Goal: Information Seeking & Learning: Learn about a topic

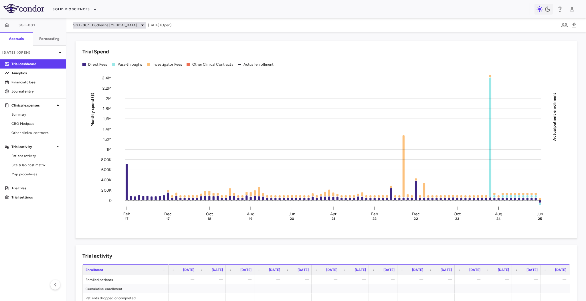
click at [134, 25] on span "Duchenne muscular dystrophy" at bounding box center [114, 25] width 45 height 5
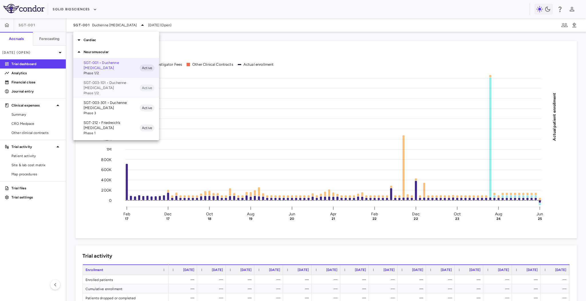
click at [104, 84] on p "SGT-003-101 • Duchenne muscular dystrophy" at bounding box center [112, 85] width 56 height 10
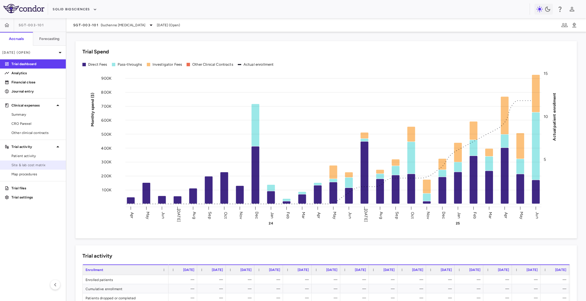
click at [31, 164] on span "Site & lab cost matrix" at bounding box center [36, 165] width 50 height 5
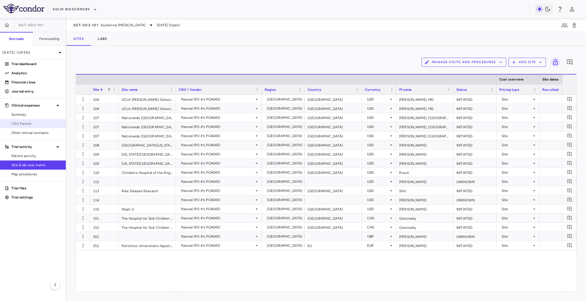
click at [29, 124] on span "CRO Parexel" at bounding box center [36, 123] width 50 height 5
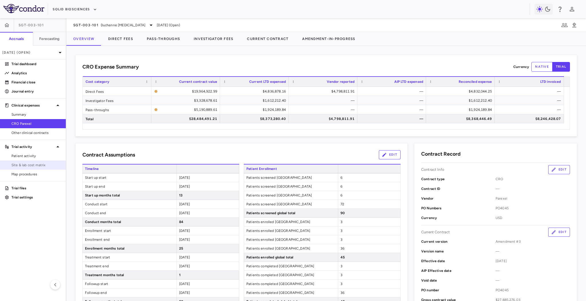
click at [36, 162] on link "Site & lab cost matrix" at bounding box center [33, 165] width 66 height 9
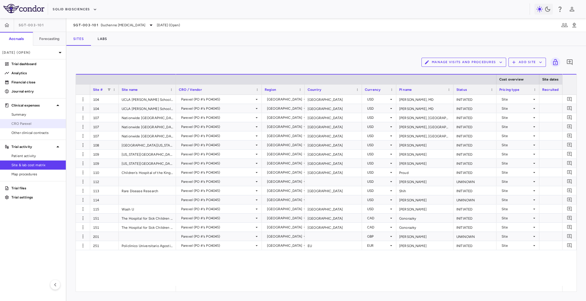
click at [34, 123] on span "CRO Parexel" at bounding box center [36, 123] width 50 height 5
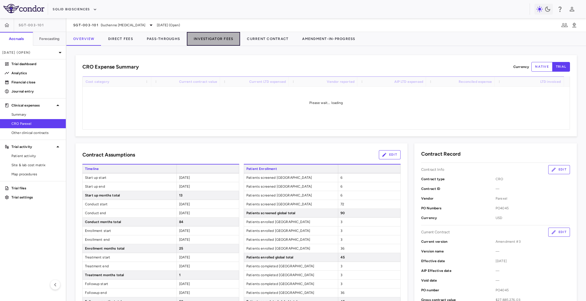
click at [221, 37] on button "Investigator Fees" at bounding box center [213, 39] width 53 height 14
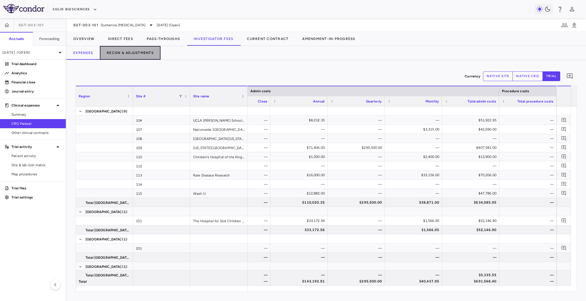
click at [123, 55] on button "Recon & Adjustments" at bounding box center [130, 53] width 61 height 14
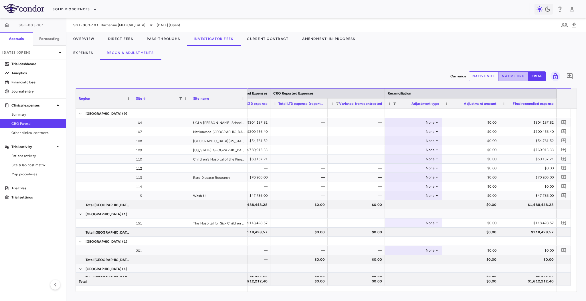
click at [439, 77] on button "native cro" at bounding box center [513, 77] width 30 height 10
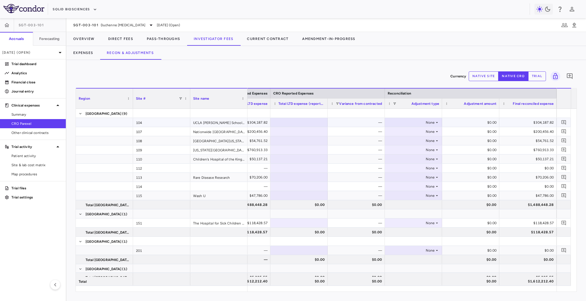
type button "native"
click at [320, 132] on div at bounding box center [298, 132] width 51 height 8
type input "******"
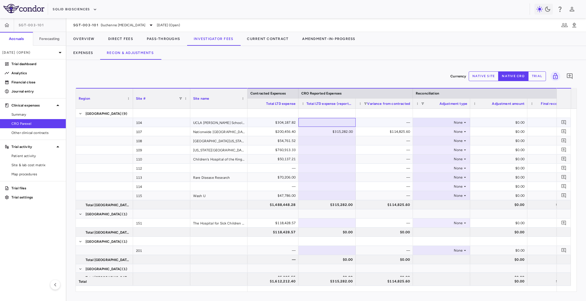
click at [327, 120] on div at bounding box center [326, 122] width 51 height 8
type input "******"
click at [376, 163] on div "—" at bounding box center [385, 159] width 49 height 9
click at [324, 132] on div "$315,282.00" at bounding box center [327, 131] width 49 height 9
type input "*"
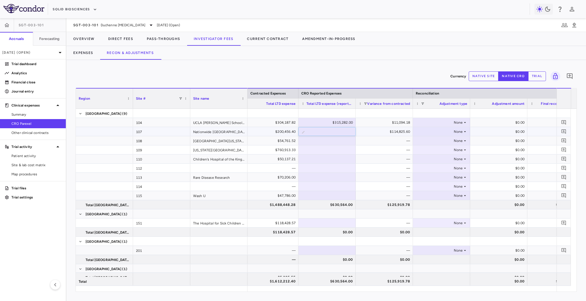
type input "******"
click at [304, 141] on div at bounding box center [326, 141] width 51 height 8
click at [331, 158] on div at bounding box center [326, 159] width 51 height 8
type input "******"
paste input "******"
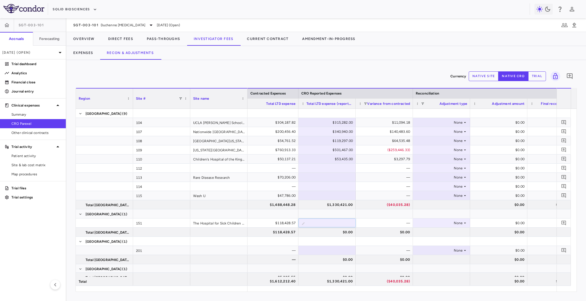
type input "******"
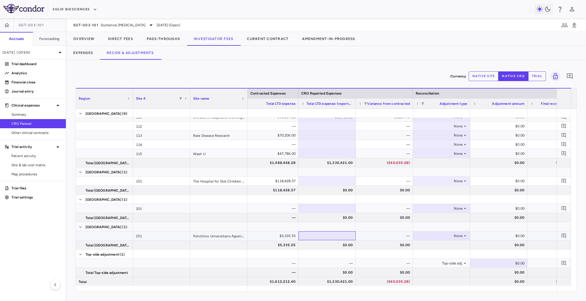
click at [339, 226] on div at bounding box center [326, 236] width 51 height 8
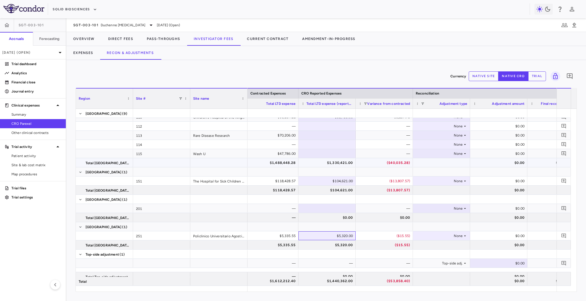
scroll to position [27, 0]
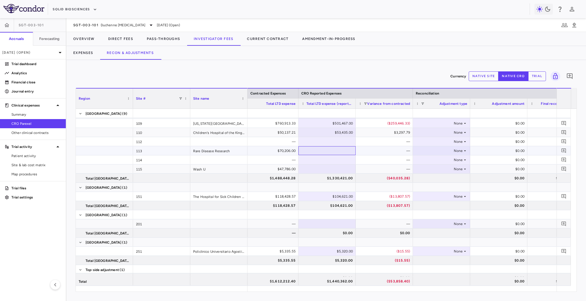
click at [332, 149] on div at bounding box center [326, 151] width 51 height 8
click at [321, 170] on div at bounding box center [326, 169] width 51 height 8
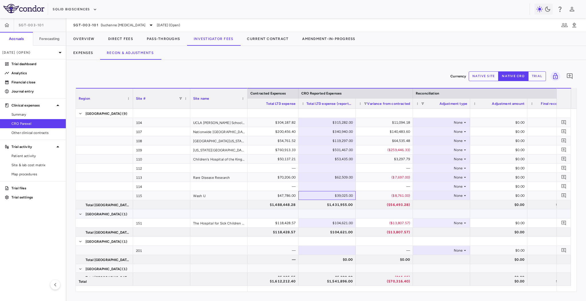
scroll to position [0, 189]
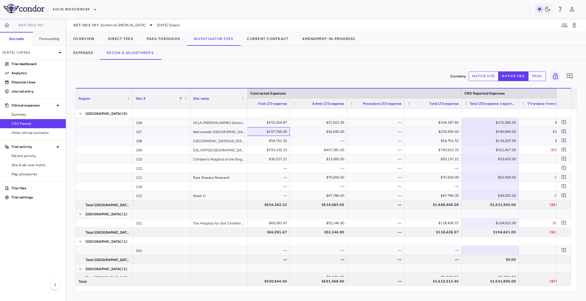
click at [278, 132] on div "$157,766.40" at bounding box center [262, 131] width 49 height 9
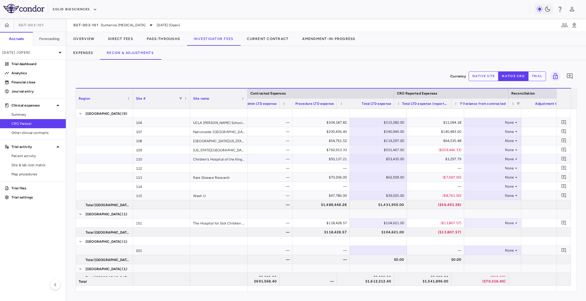
scroll to position [0, 184]
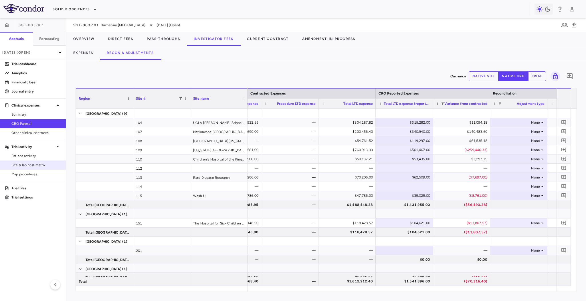
click at [41, 161] on link "Site & lab cost matrix" at bounding box center [33, 165] width 66 height 9
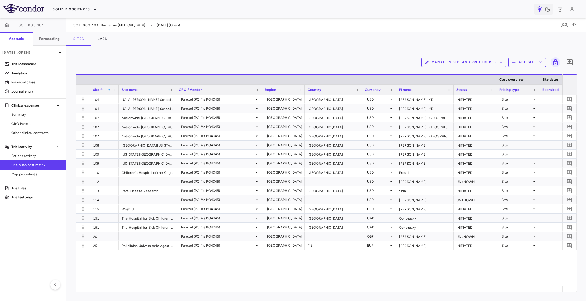
click at [110, 89] on span at bounding box center [108, 89] width 3 height 3
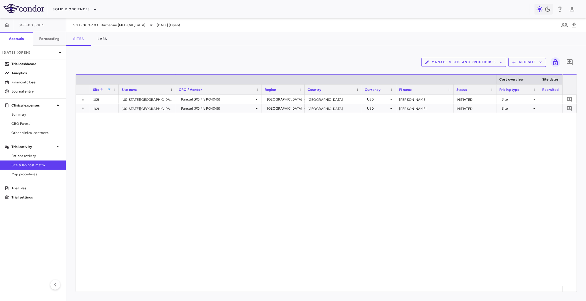
click at [162, 59] on div "Manage Visits and Procedures Add Site 0" at bounding box center [326, 62] width 501 height 14
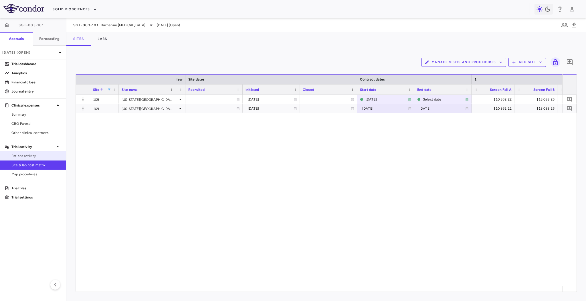
click at [24, 159] on link "Patient activity" at bounding box center [33, 156] width 66 height 9
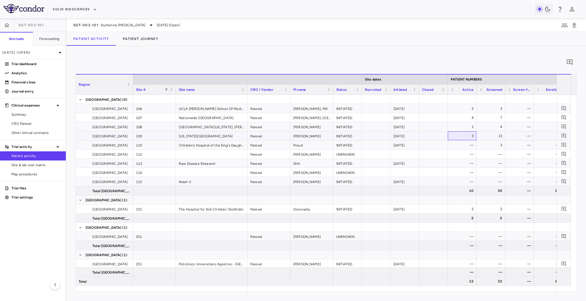
click at [439, 136] on div "3" at bounding box center [463, 136] width 21 height 9
click at [439, 137] on div "13" at bounding box center [491, 136] width 21 height 9
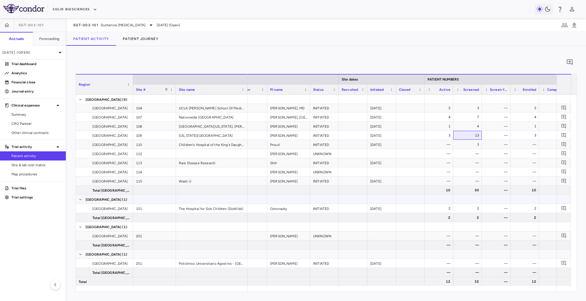
scroll to position [0, 27]
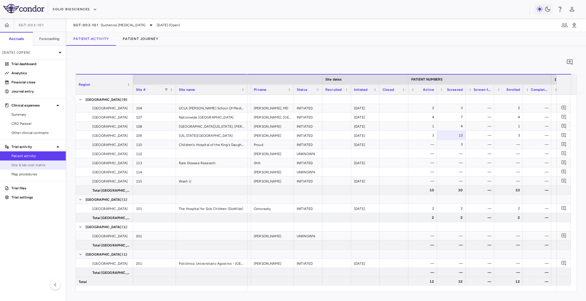
click at [44, 165] on span "Site & lab cost matrix" at bounding box center [36, 165] width 50 height 5
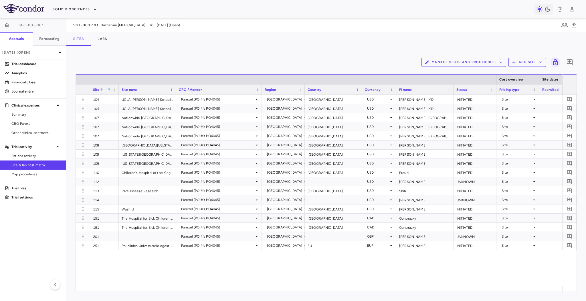
click at [108, 90] on span at bounding box center [108, 89] width 3 height 3
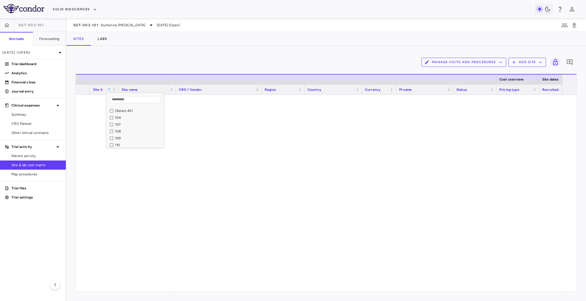
click at [110, 136] on div "109" at bounding box center [137, 138] width 54 height 7
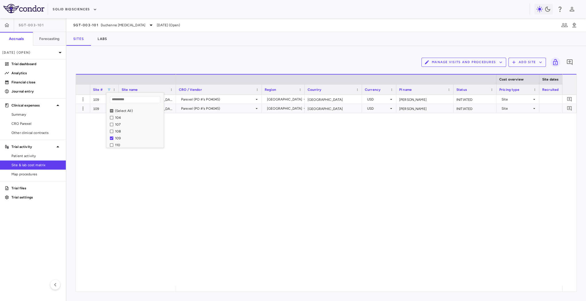
click at [202, 58] on div "Manage Visits and Procedures Add Site 0" at bounding box center [326, 62] width 501 height 14
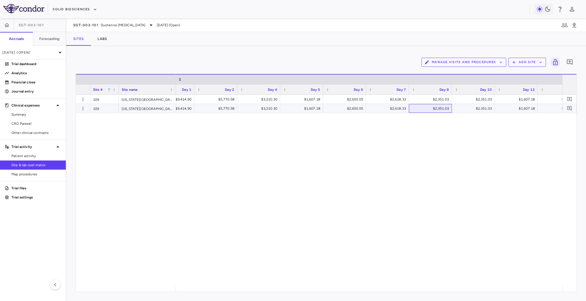
click at [428, 109] on div "$2,351.03" at bounding box center [431, 108] width 35 height 9
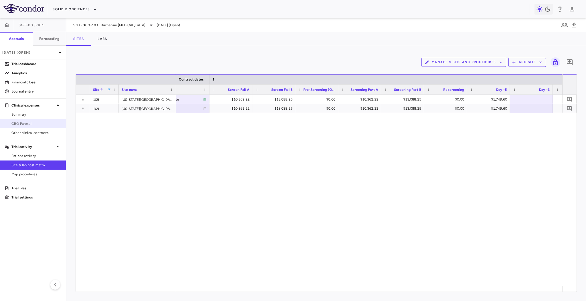
click at [40, 125] on span "CRO Parexel" at bounding box center [36, 123] width 50 height 5
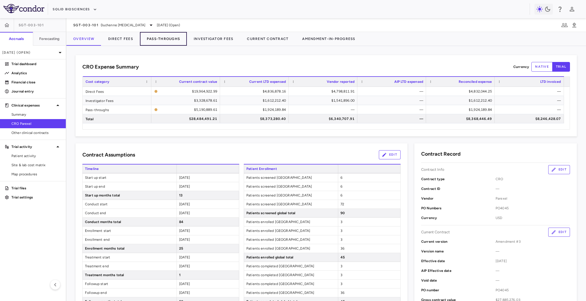
click at [159, 38] on button "Pass-Throughs" at bounding box center [163, 39] width 47 height 14
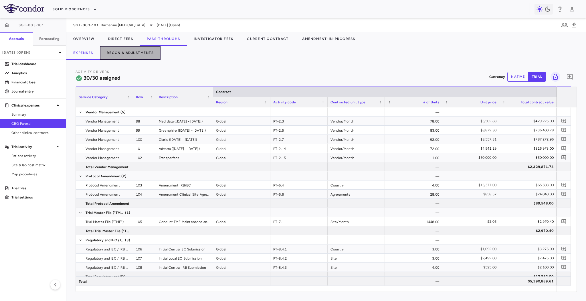
click at [133, 57] on button "Recon & Adjustments" at bounding box center [130, 53] width 61 height 14
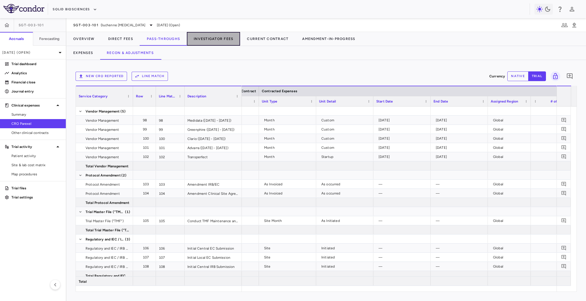
click at [194, 41] on button "Investigator Fees" at bounding box center [213, 39] width 53 height 14
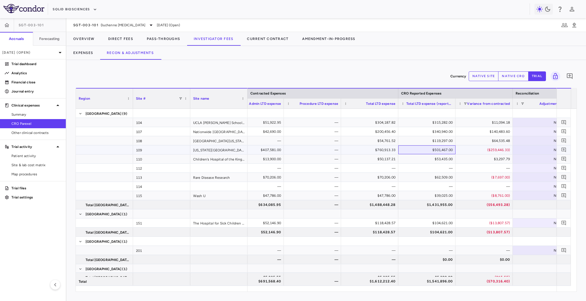
click at [420, 152] on div "$501,467.00" at bounding box center [427, 150] width 49 height 9
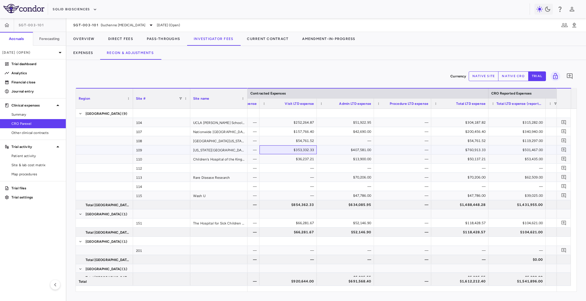
click at [285, 146] on div "$353,332.33" at bounding box center [289, 150] width 49 height 9
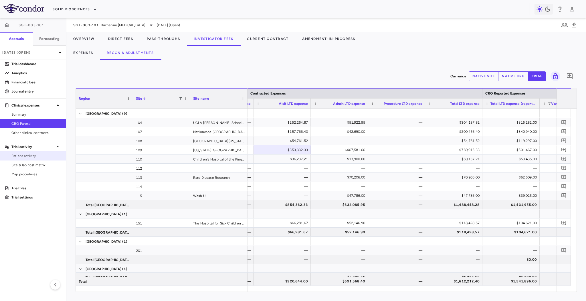
click at [39, 157] on span "Patient activity" at bounding box center [36, 156] width 50 height 5
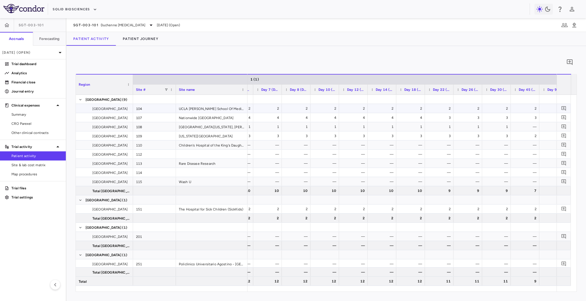
scroll to position [0, 620]
click at [323, 109] on div "2" at bounding box center [330, 108] width 21 height 9
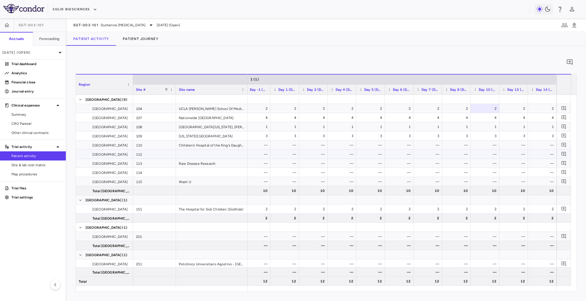
scroll to position [0, 463]
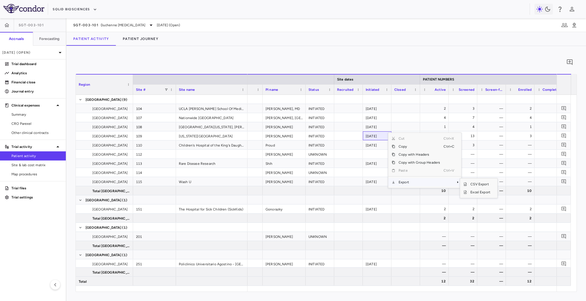
click at [408, 183] on span "Export" at bounding box center [419, 182] width 48 height 8
click at [439, 192] on span "Excel Export" at bounding box center [480, 192] width 27 height 8
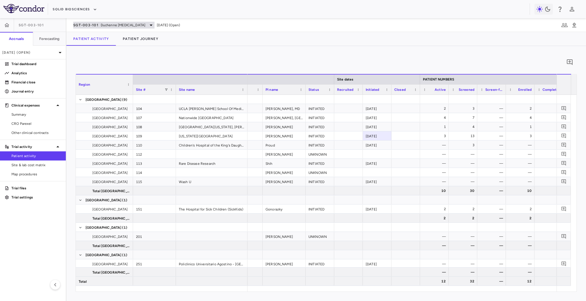
click at [90, 23] on span "SGT-003-101" at bounding box center [85, 25] width 25 height 5
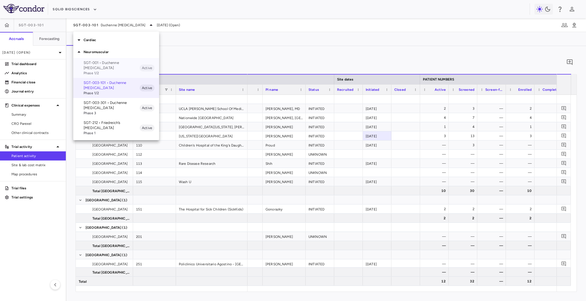
click at [100, 62] on p "SGT-001 • Duchenne [MEDICAL_DATA]" at bounding box center [112, 65] width 56 height 10
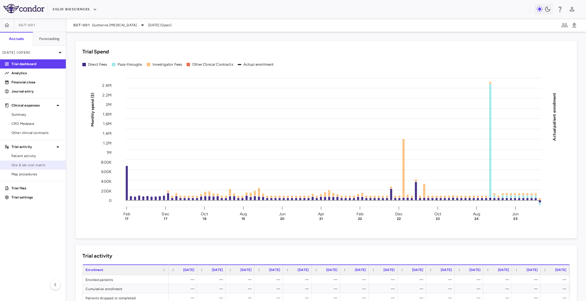
click at [32, 167] on span "Site & lab cost matrix" at bounding box center [36, 165] width 50 height 5
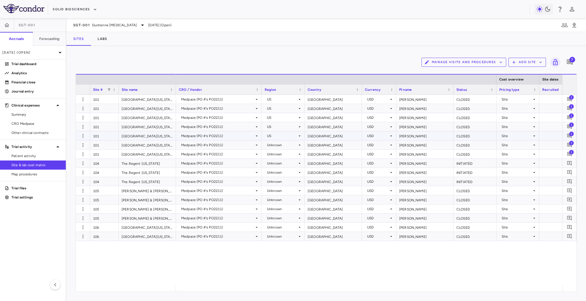
scroll to position [0, 12]
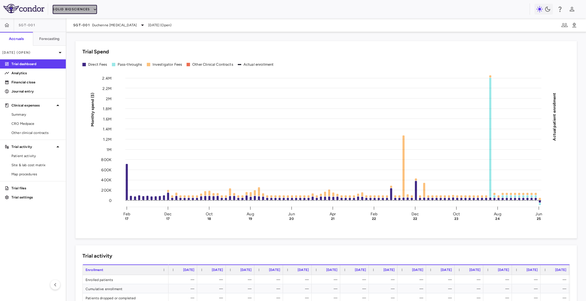
click at [88, 12] on button "Solid Biosciences" at bounding box center [75, 9] width 44 height 9
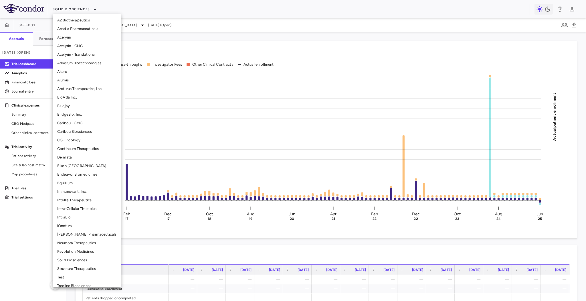
click at [75, 105] on li "Bluejay" at bounding box center [87, 106] width 68 height 9
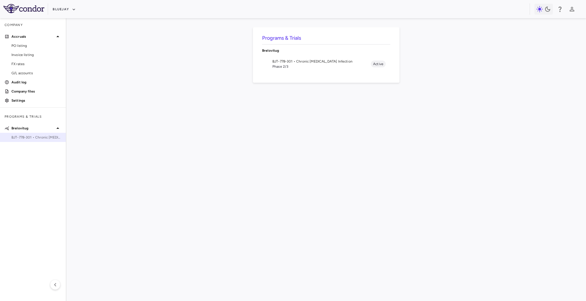
click at [37, 139] on span "BJT-778-301 • Chronic Hepatitis Delta Infection" at bounding box center [36, 137] width 50 height 5
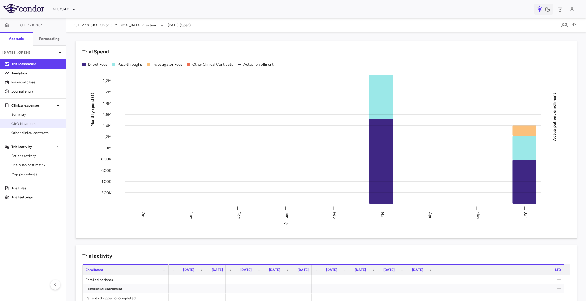
click at [30, 127] on link "CRO Novotech" at bounding box center [33, 124] width 66 height 9
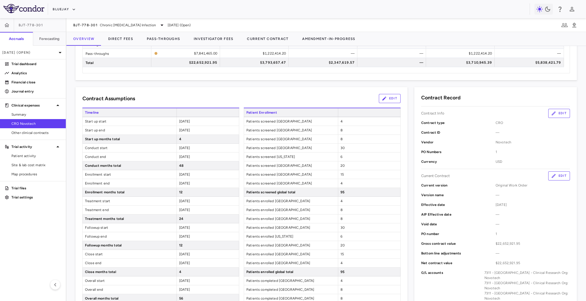
scroll to position [73, 0]
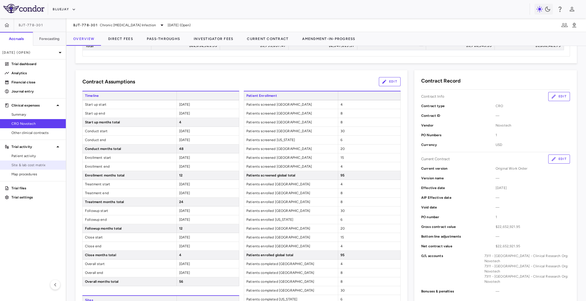
click at [49, 162] on link "Site & lab cost matrix" at bounding box center [33, 165] width 66 height 9
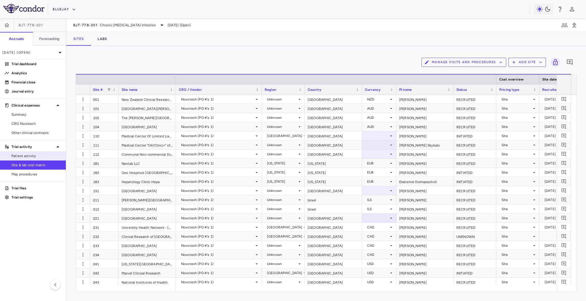
click at [35, 156] on span "Patient activity" at bounding box center [36, 156] width 50 height 5
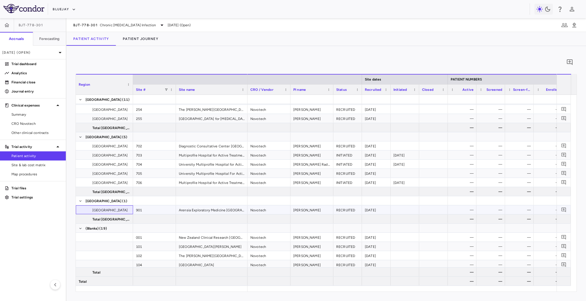
click at [120, 209] on span "Moldova" at bounding box center [108, 210] width 45 height 9
click at [121, 205] on div "Moldova (1)" at bounding box center [162, 200] width 172 height 9
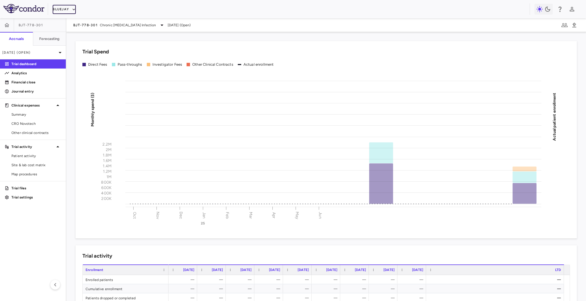
click at [74, 10] on icon "button" at bounding box center [74, 10] width 3 height 2
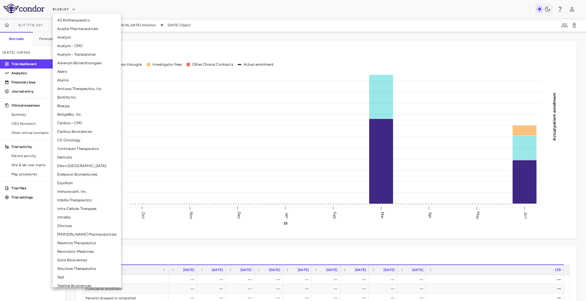
scroll to position [14, 0]
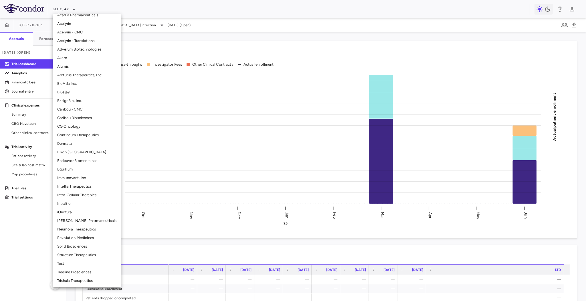
click at [80, 243] on li "Solid Biosciences" at bounding box center [87, 247] width 68 height 9
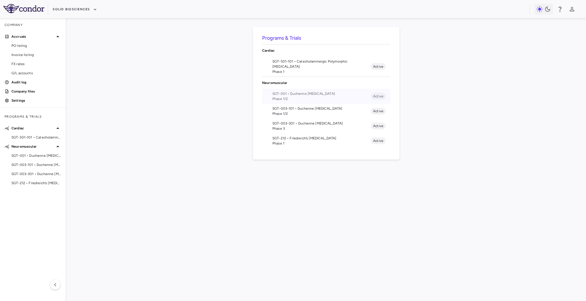
click at [313, 98] on span "Phase 1/2" at bounding box center [321, 98] width 98 height 5
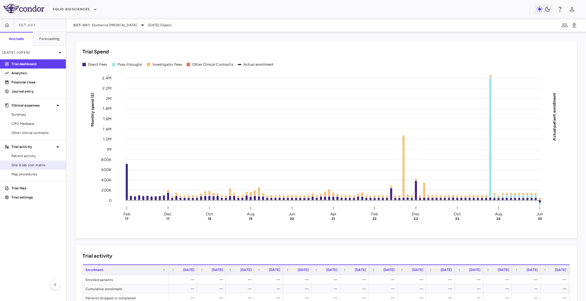
click at [25, 163] on span "Site & lab cost matrix" at bounding box center [36, 165] width 50 height 5
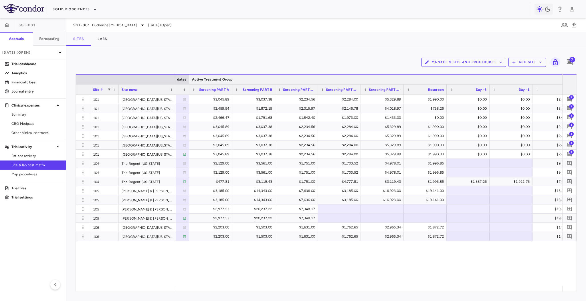
scroll to position [0, 636]
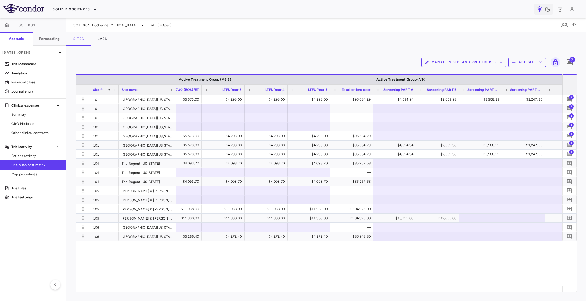
click at [290, 39] on div "Sites Labs" at bounding box center [325, 39] width 519 height 14
